Goal: Transaction & Acquisition: Purchase product/service

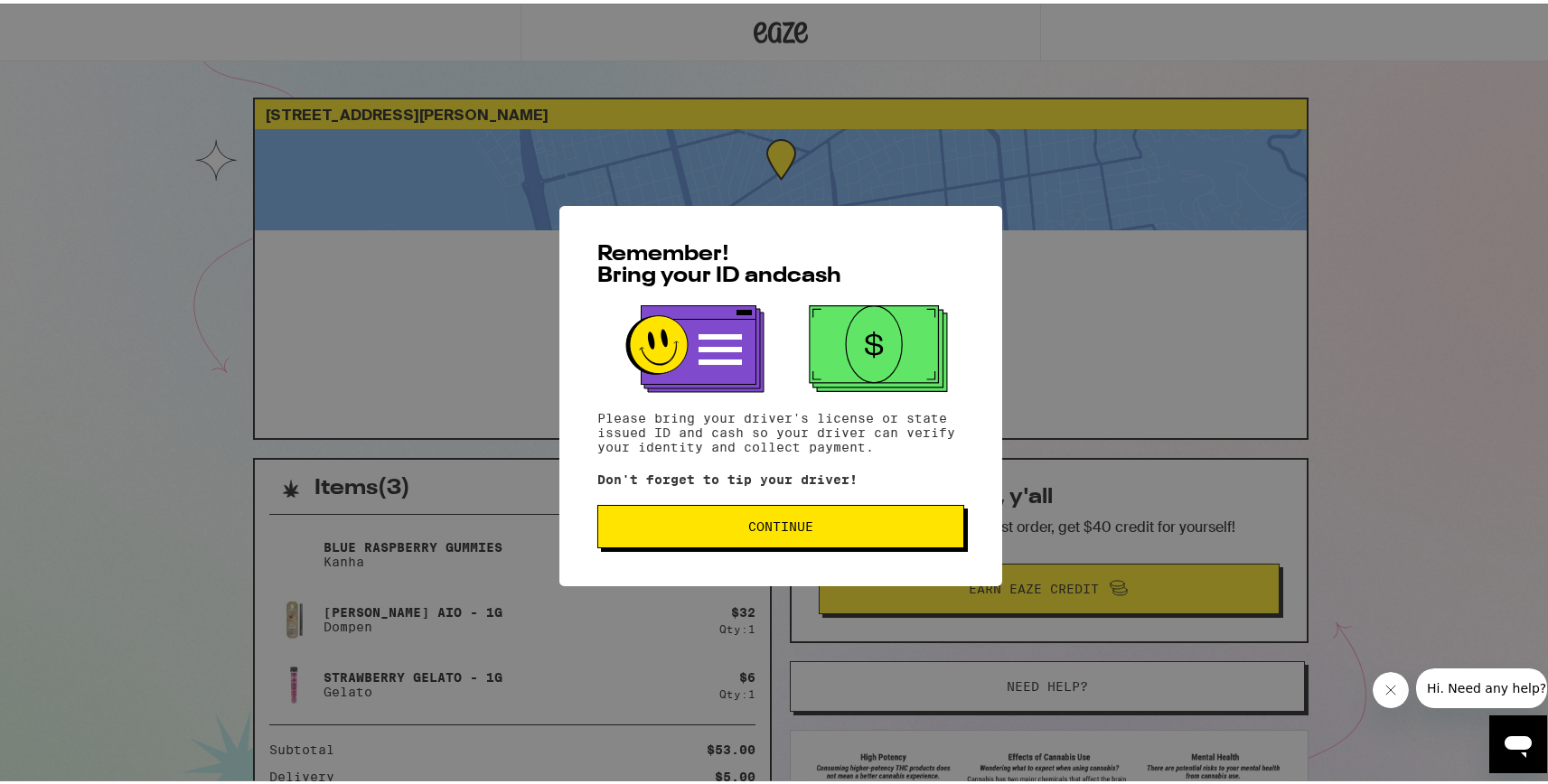
click at [793, 519] on span "Continue" at bounding box center [781, 522] width 65 height 13
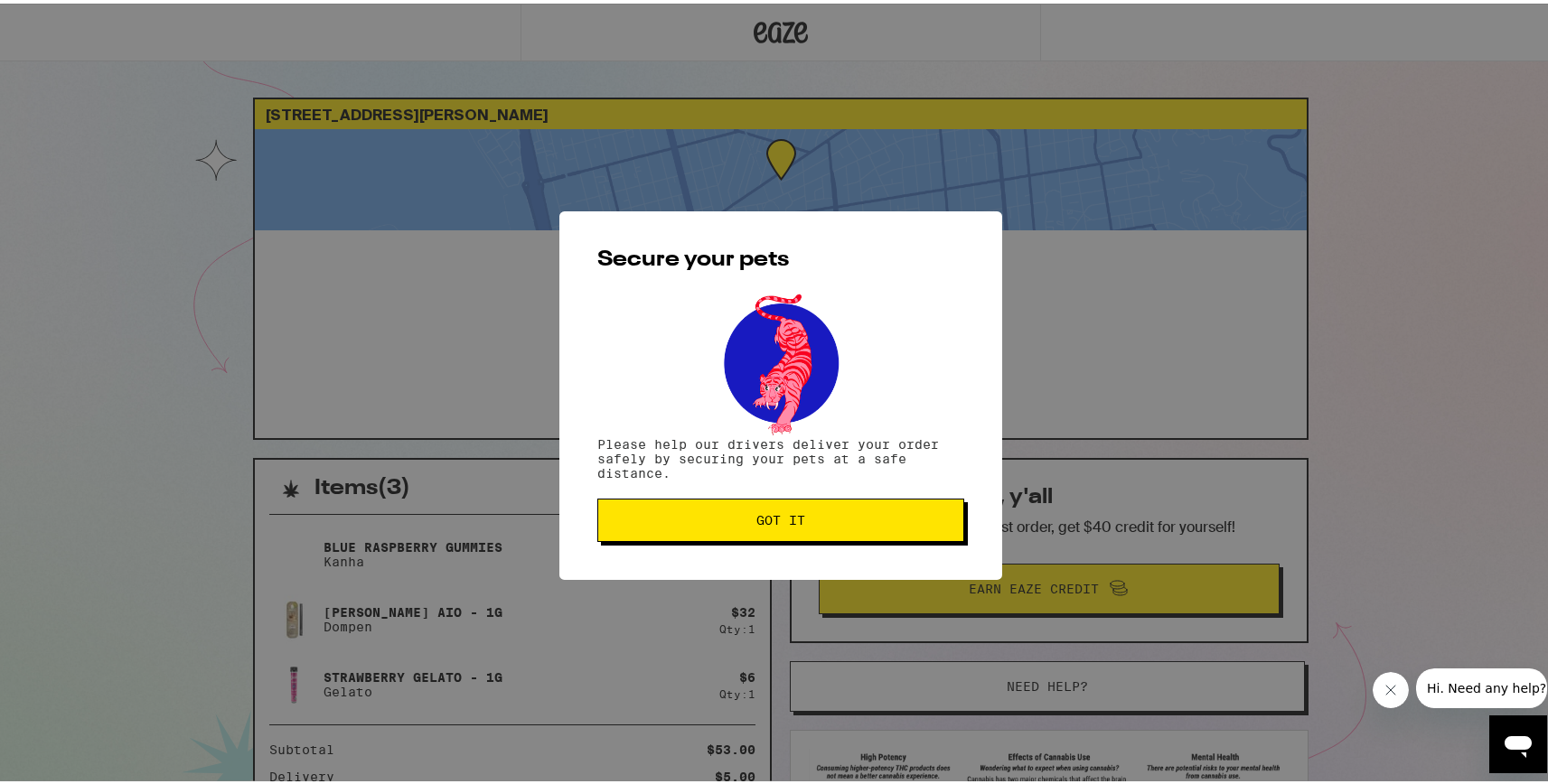
click at [832, 523] on span "Got it" at bounding box center [780, 517] width 336 height 13
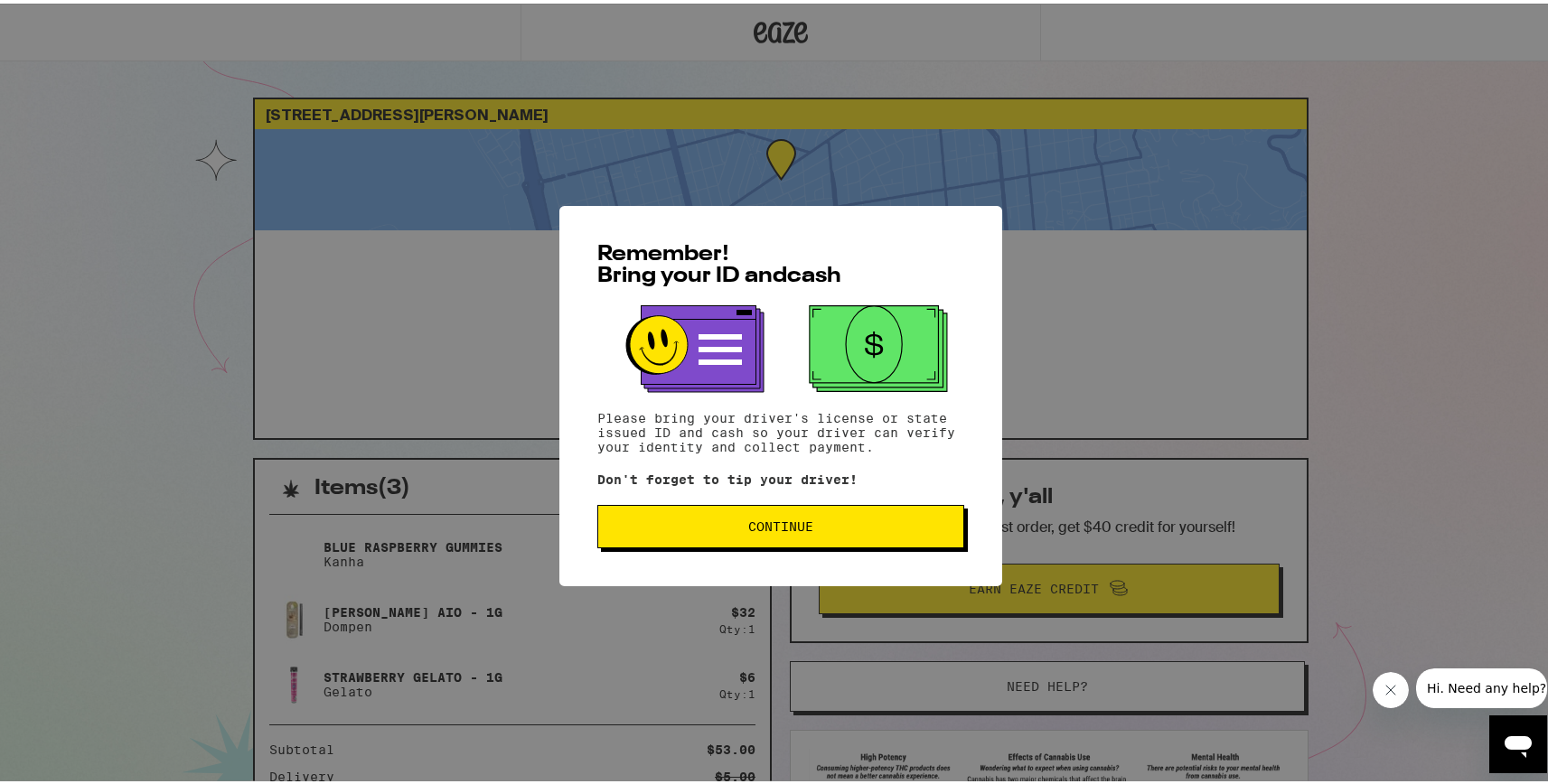
click at [706, 501] on div "Remember! Bring your ID and cash Please bring your driver's license or state is…" at bounding box center [780, 392] width 443 height 380
click at [706, 540] on button "Continue" at bounding box center [780, 522] width 367 height 43
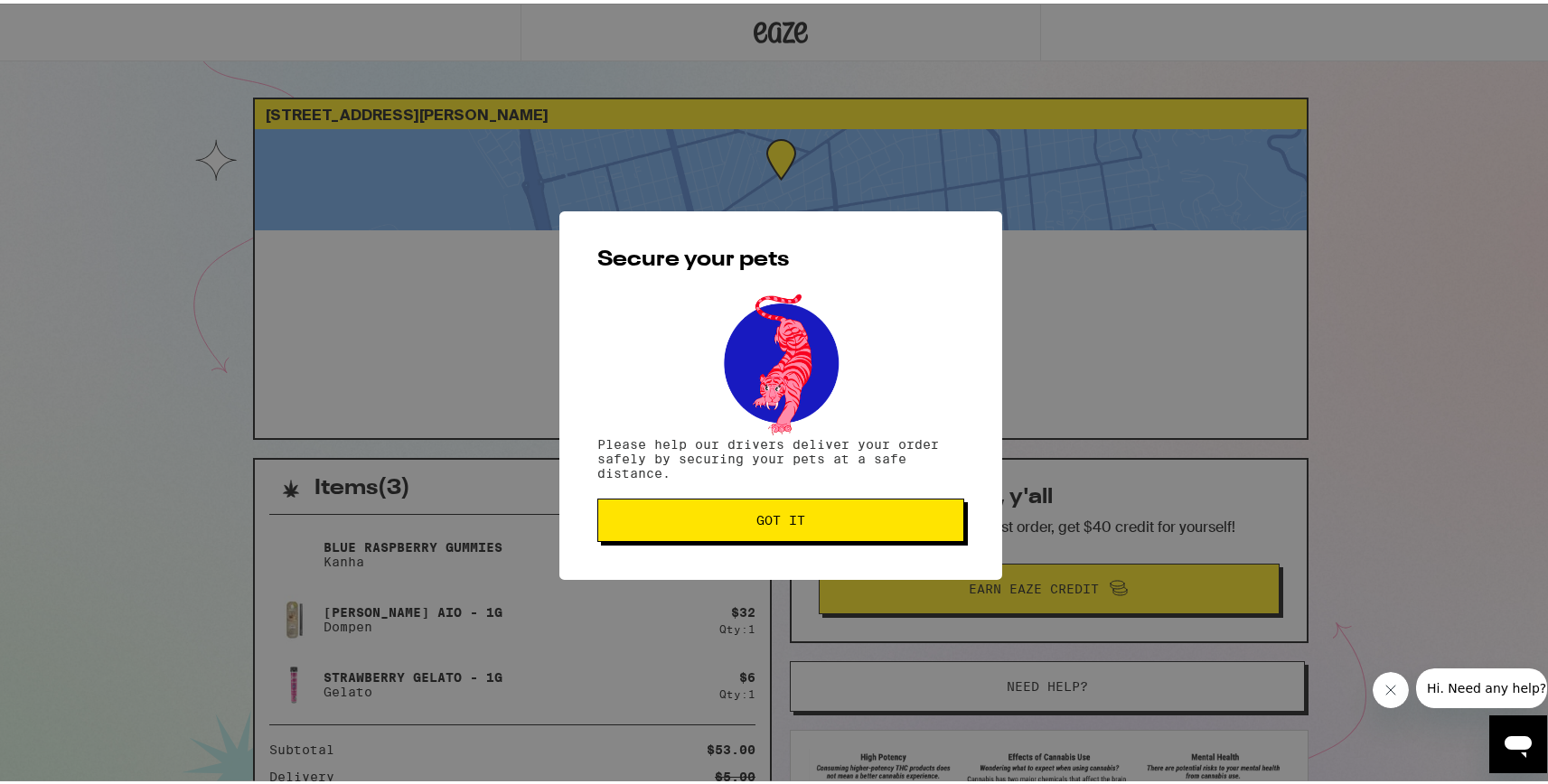
click at [706, 539] on button "Got it" at bounding box center [780, 517] width 367 height 43
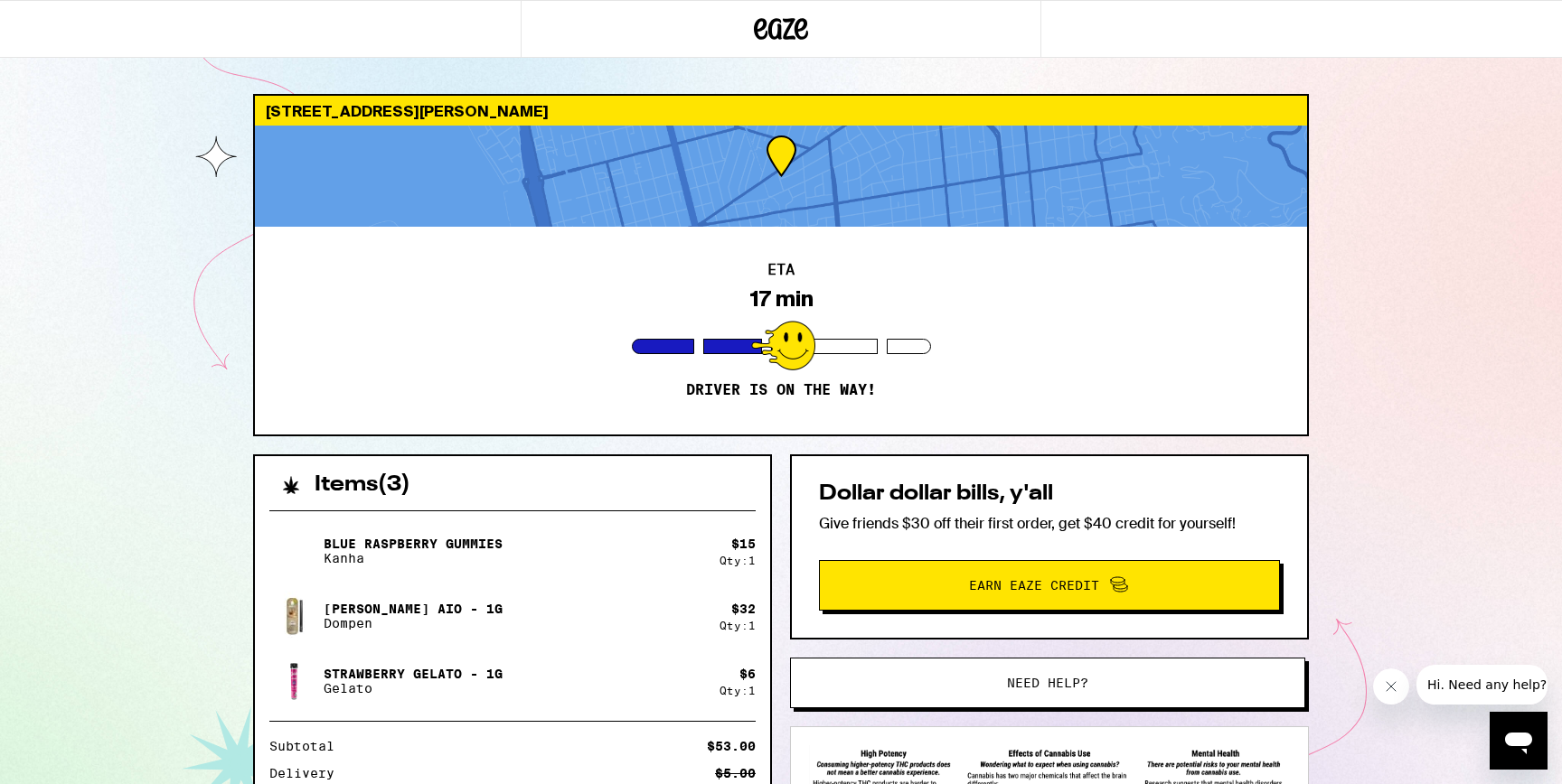
click at [304, 523] on div "Blue Raspberry Gummies Kanha $ 15 Qty: 1 [PERSON_NAME] AIO - 1g Dompen $ 32 Qty…" at bounding box center [512, 701] width 515 height 410
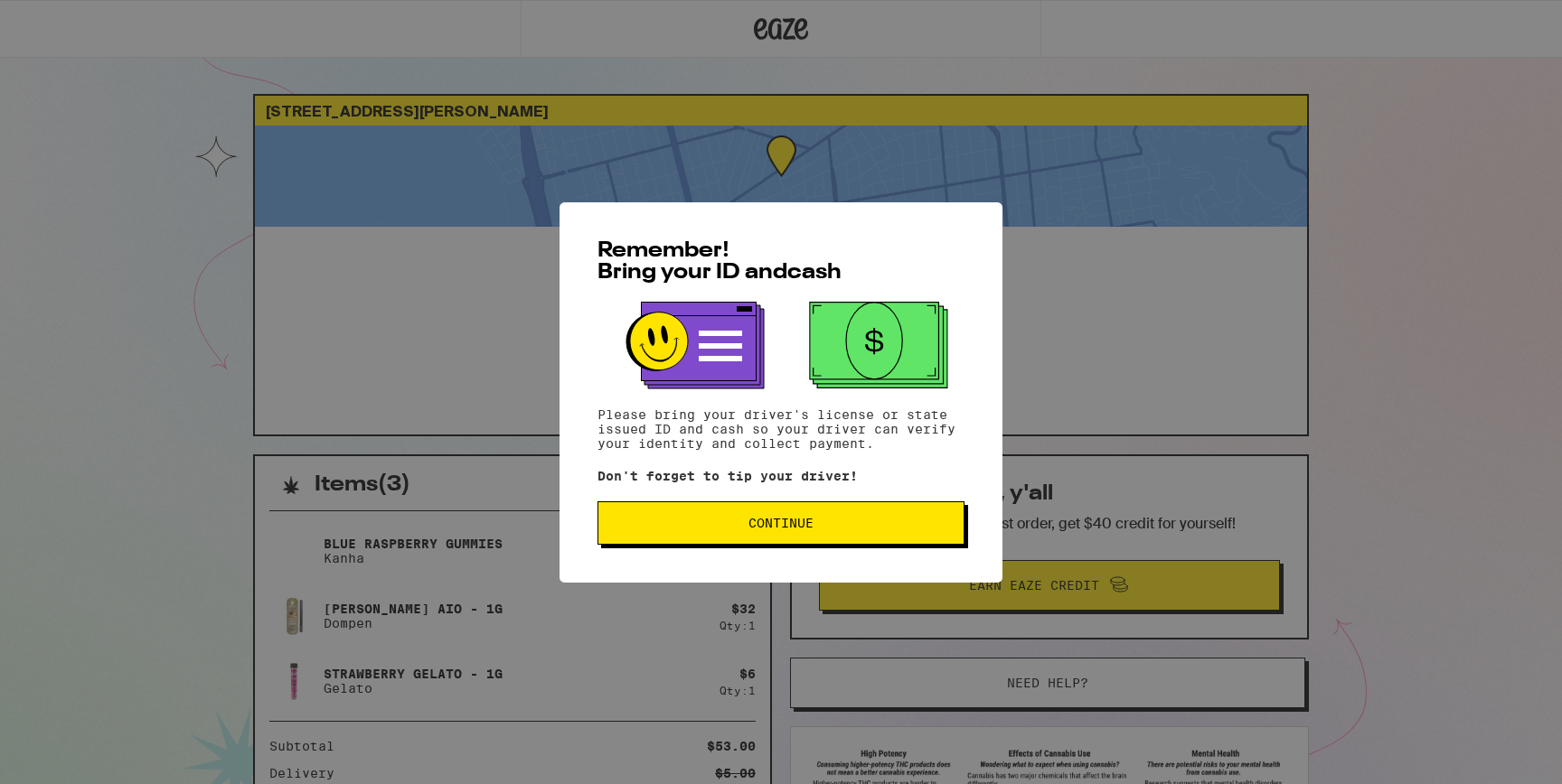
scroll to position [205, 0]
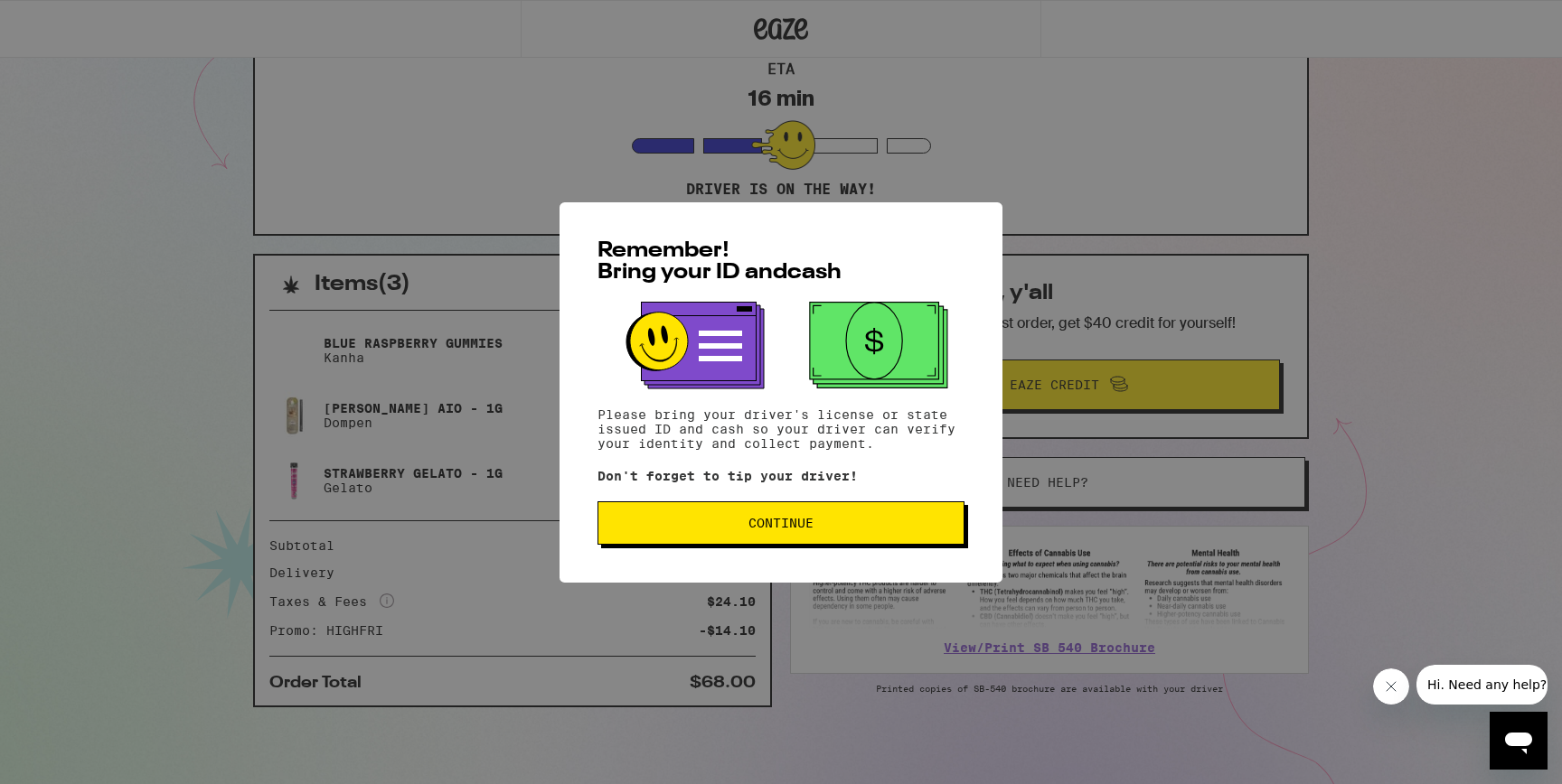
click at [789, 539] on button "Continue" at bounding box center [781, 522] width 367 height 43
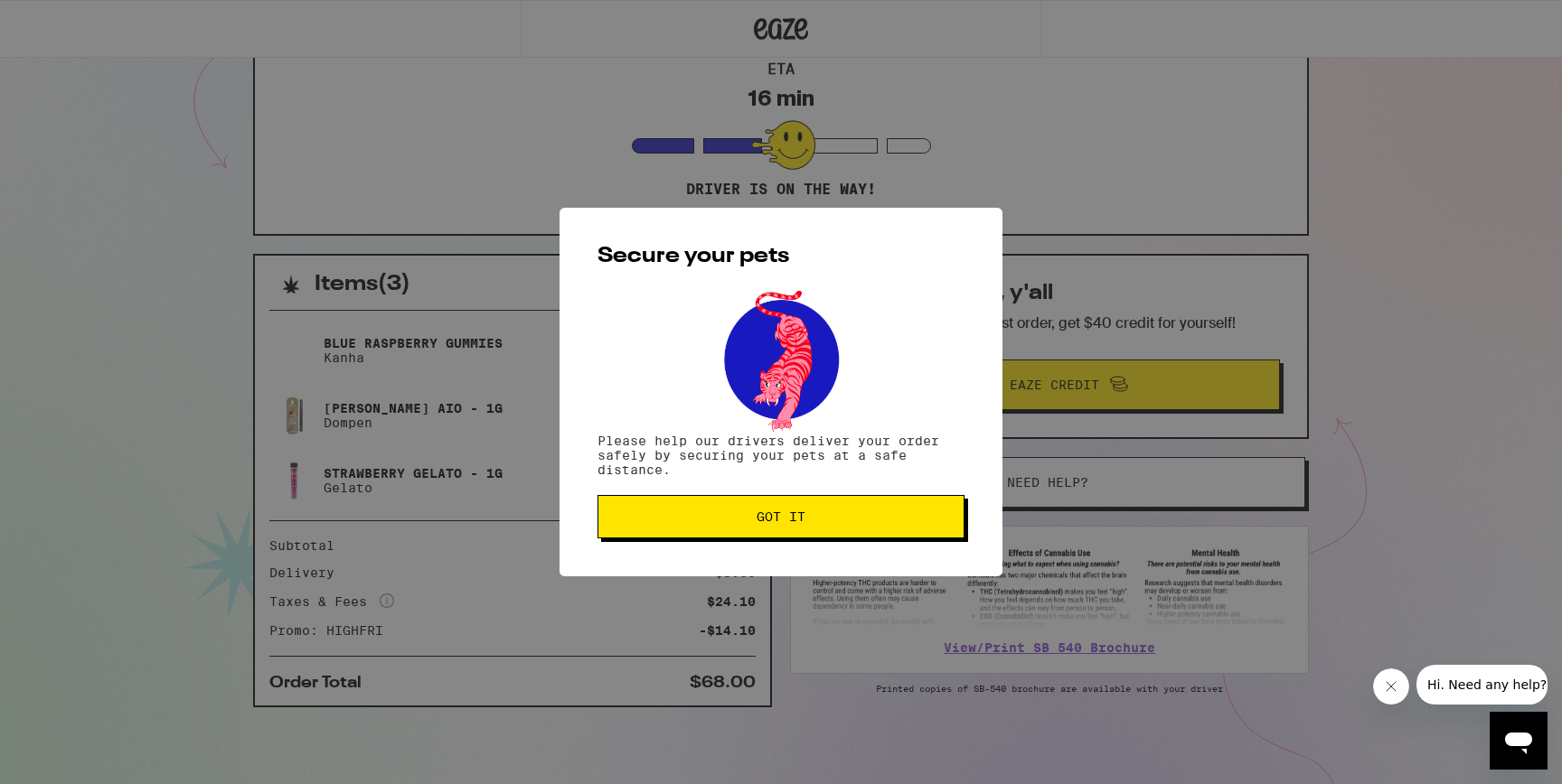
scroll to position [0, 0]
click at [789, 539] on button "Got it" at bounding box center [781, 517] width 367 height 43
